Goal: Task Accomplishment & Management: Manage account settings

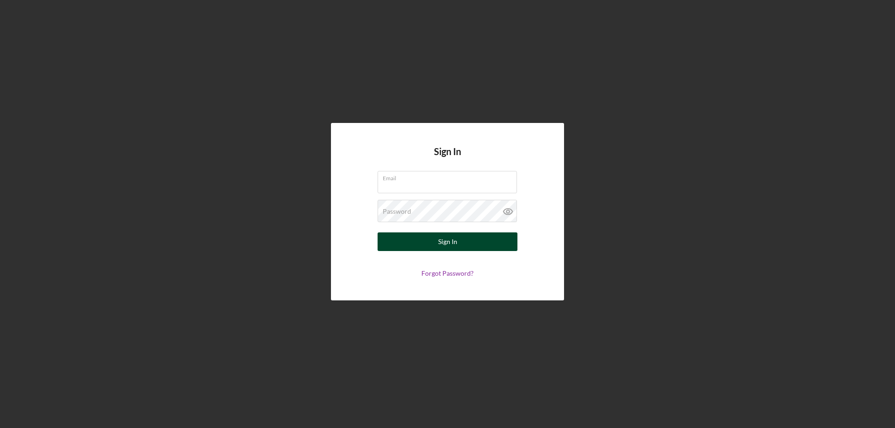
type input "[EMAIL_ADDRESS][DOMAIN_NAME]"
click at [445, 245] on div "Sign In" at bounding box center [447, 242] width 19 height 19
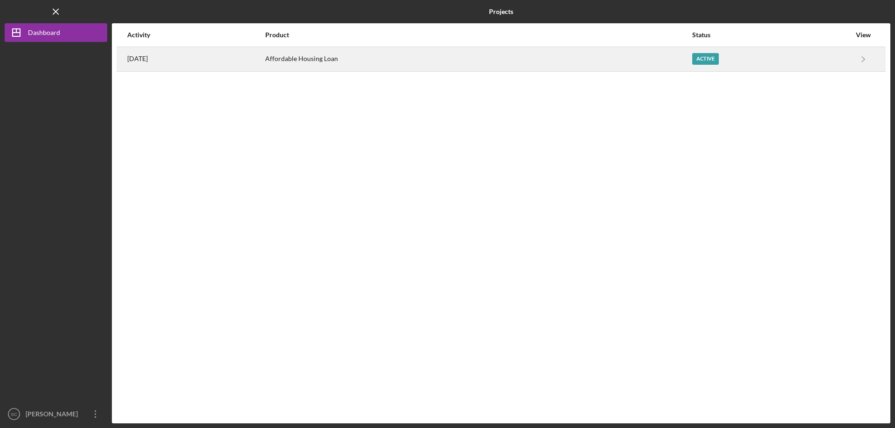
click at [710, 58] on div "Active" at bounding box center [705, 59] width 27 height 12
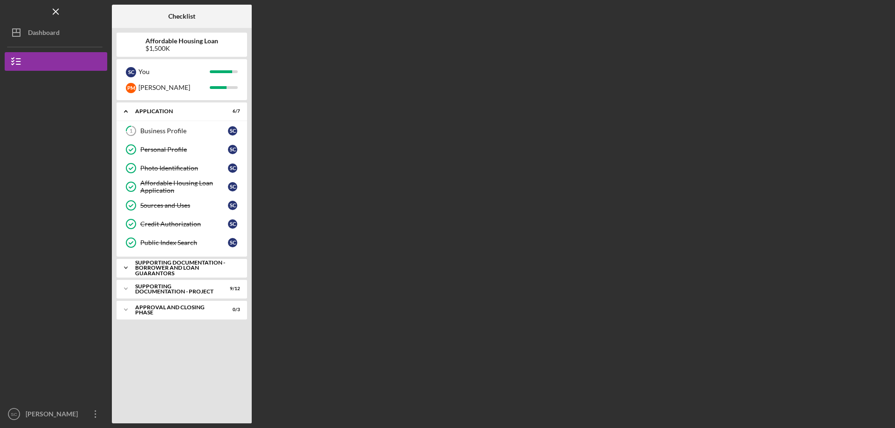
click at [125, 267] on icon "Icon/Expander" at bounding box center [126, 268] width 19 height 19
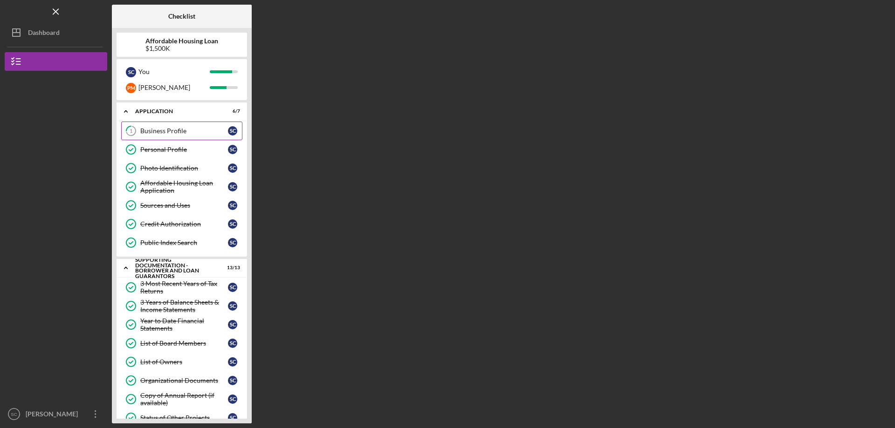
click at [159, 132] on div "Business Profile" at bounding box center [184, 130] width 88 height 7
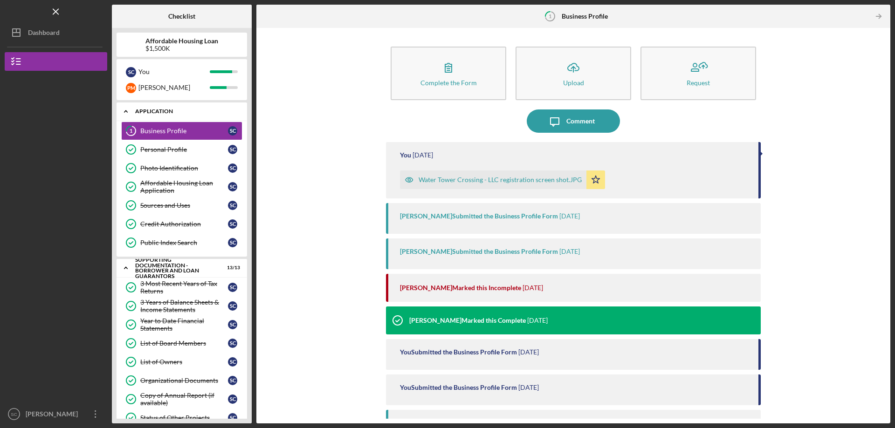
click at [126, 111] on polyline at bounding box center [125, 112] width 3 height 2
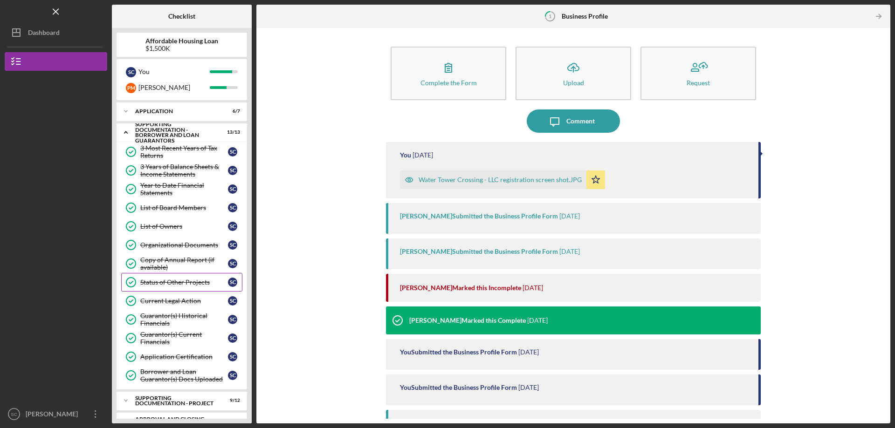
scroll to position [17, 0]
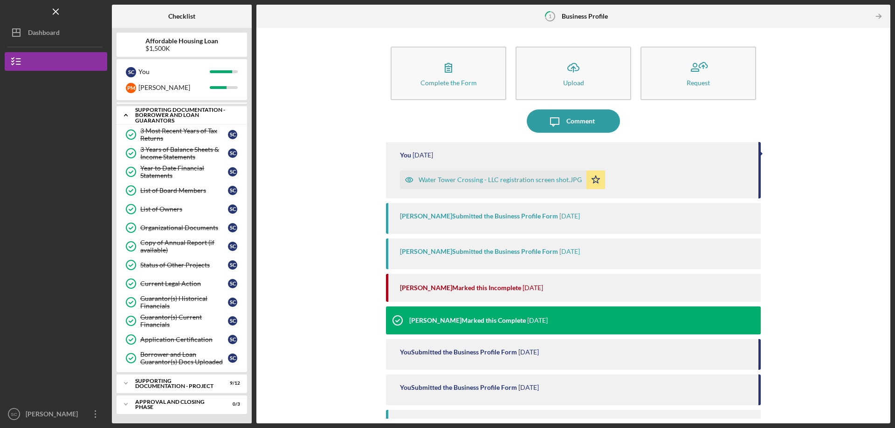
click at [127, 116] on polyline at bounding box center [125, 116] width 3 height 2
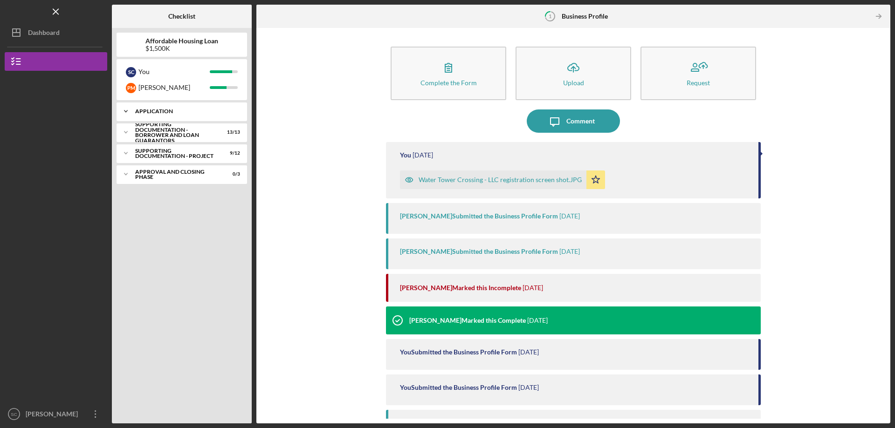
scroll to position [0, 0]
click at [125, 151] on icon "Icon/Expander" at bounding box center [126, 153] width 19 height 19
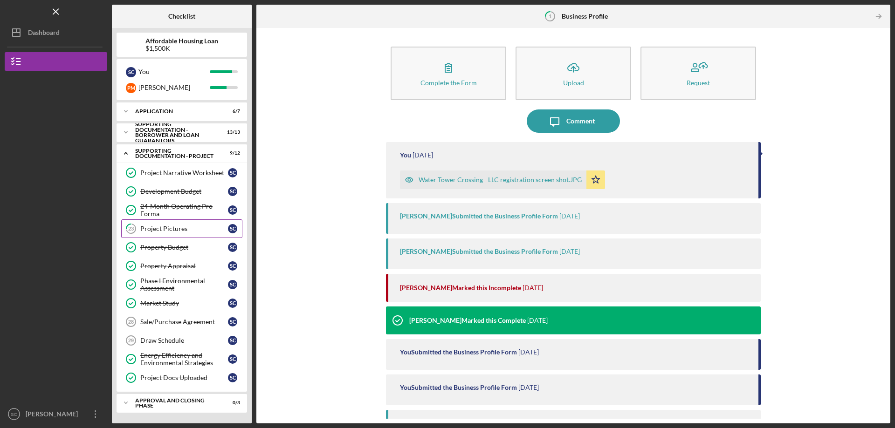
click at [173, 230] on div "Project Pictures" at bounding box center [184, 228] width 88 height 7
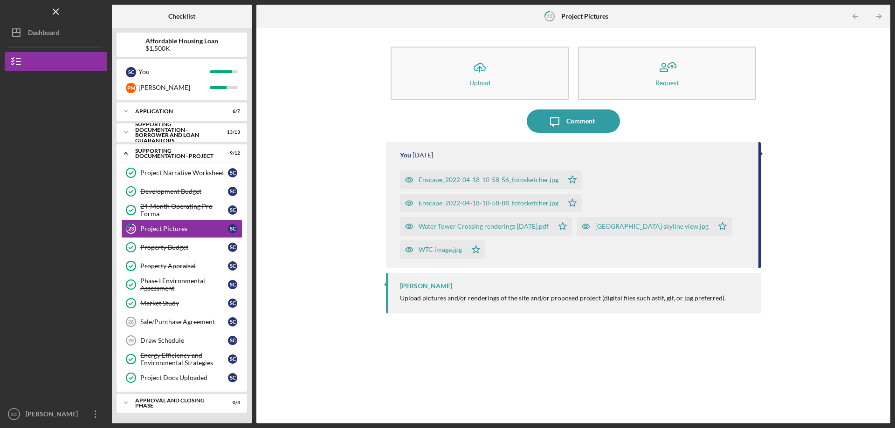
click at [289, 214] on div "Icon/Upload Upload Request Icon/Message Comment You [DATE] Enscape_2022-04-18-1…" at bounding box center [573, 226] width 625 height 386
click at [126, 153] on icon "Icon/Expander" at bounding box center [126, 153] width 19 height 19
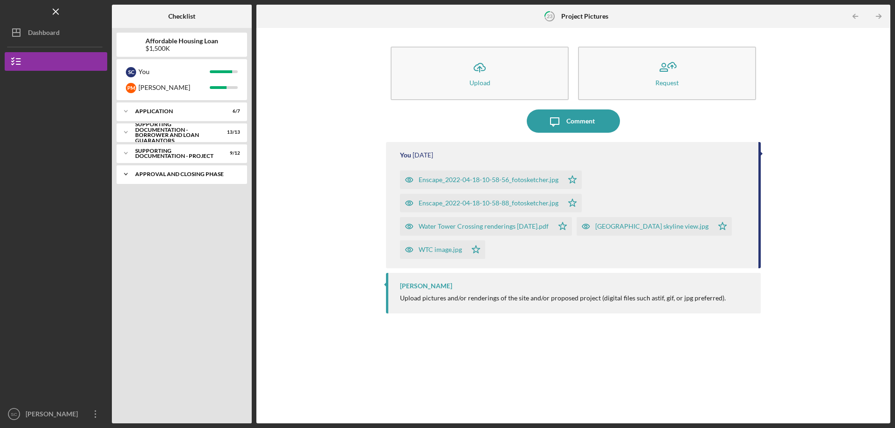
click at [125, 172] on icon "Icon/Expander" at bounding box center [126, 174] width 19 height 19
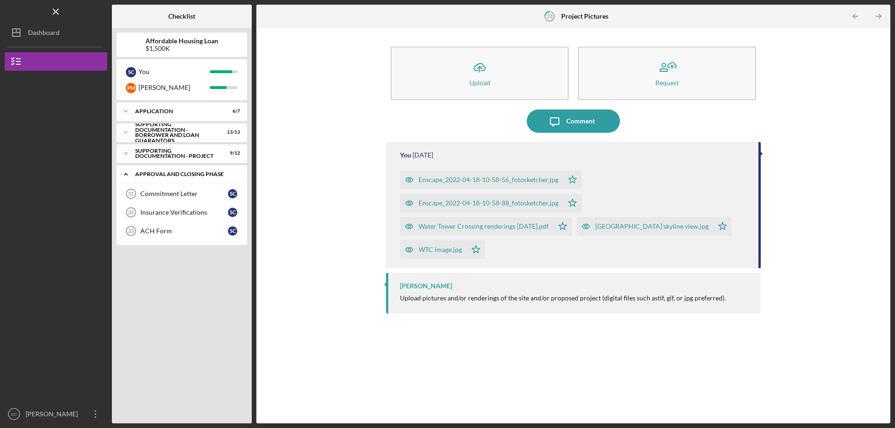
click at [125, 176] on icon "Icon/Expander" at bounding box center [126, 174] width 19 height 19
